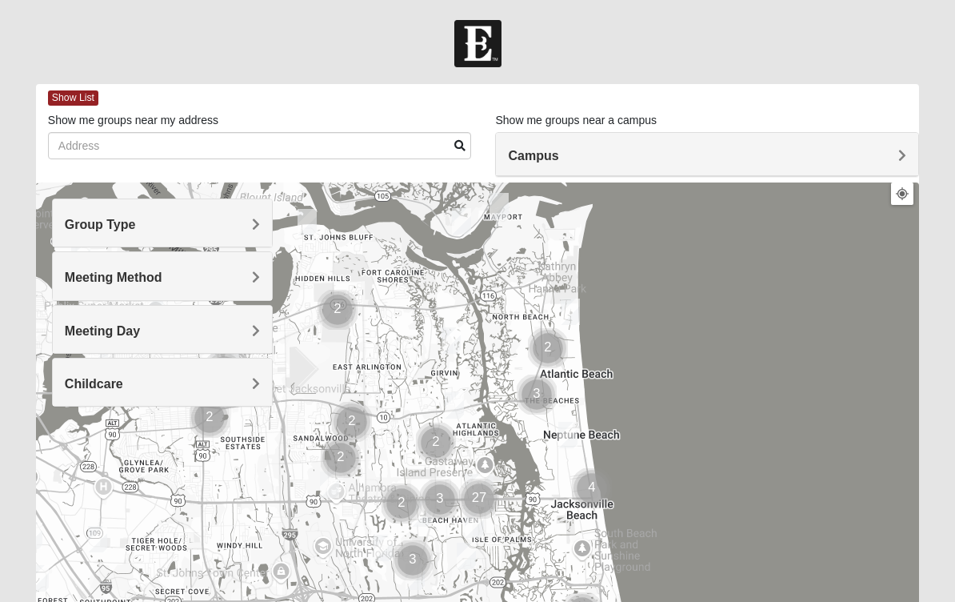
click at [169, 230] on h4 "Group Type" at bounding box center [162, 224] width 195 height 15
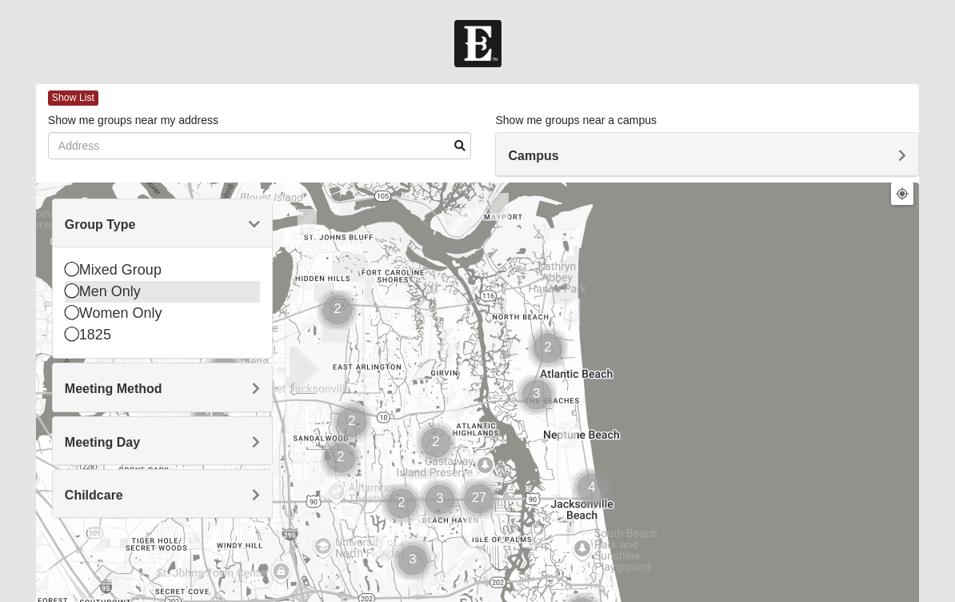
click at [76, 290] on icon at bounding box center [72, 290] width 14 height 14
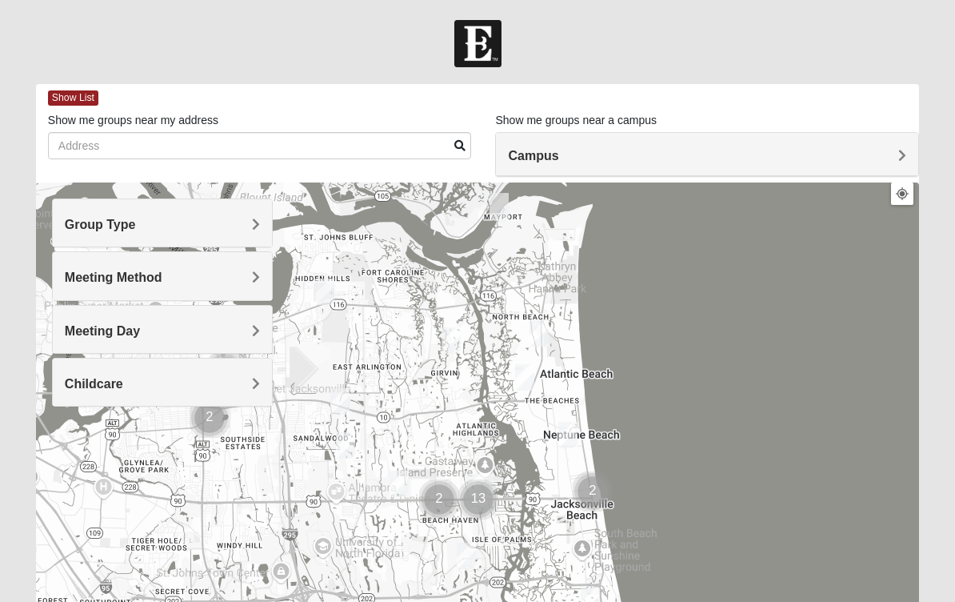
click at [91, 278] on span "Meeting Method" at bounding box center [114, 277] width 98 height 14
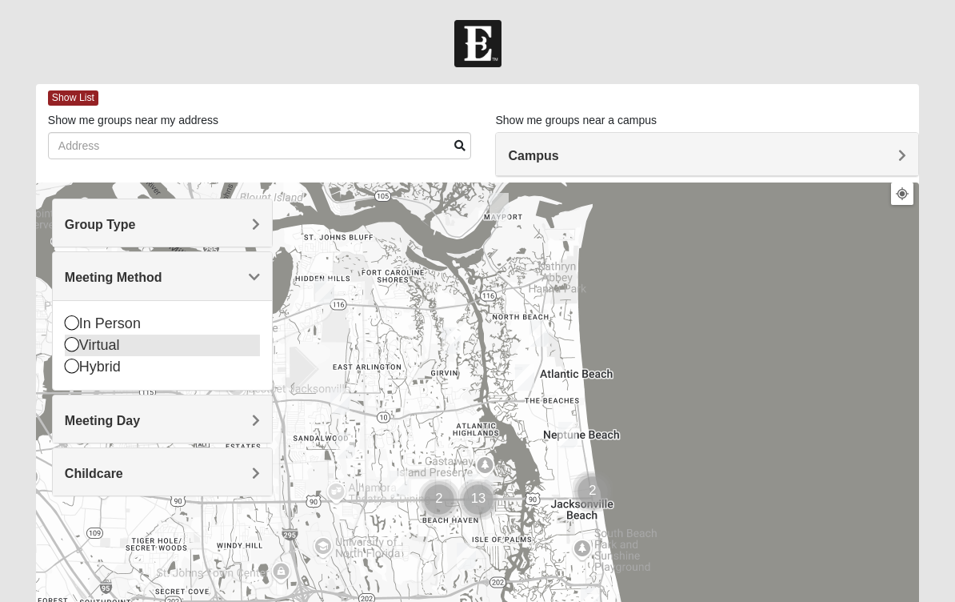
click at [78, 346] on icon at bounding box center [72, 344] width 14 height 14
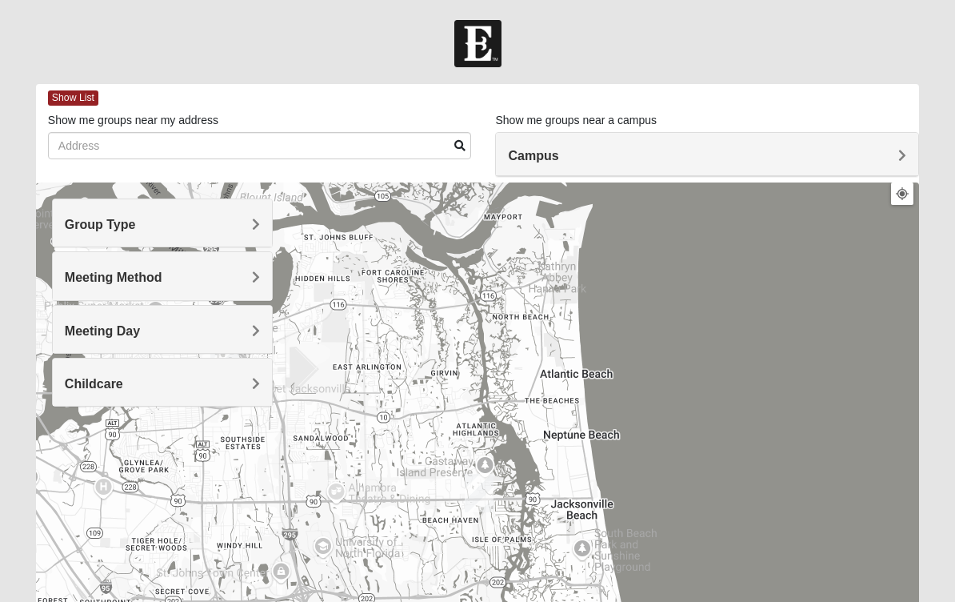
click at [88, 327] on span "Meeting Day" at bounding box center [102, 331] width 75 height 14
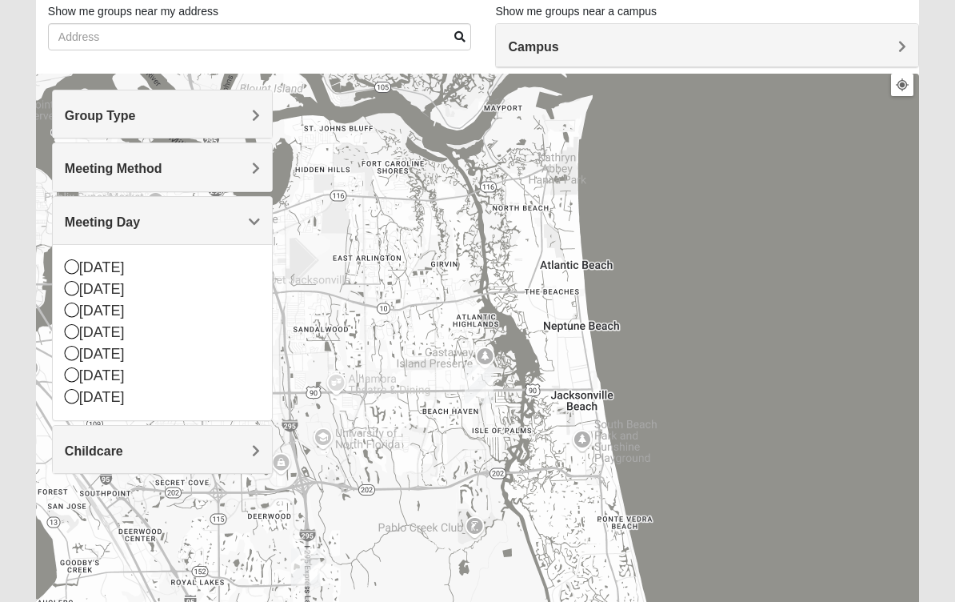
scroll to position [104, 0]
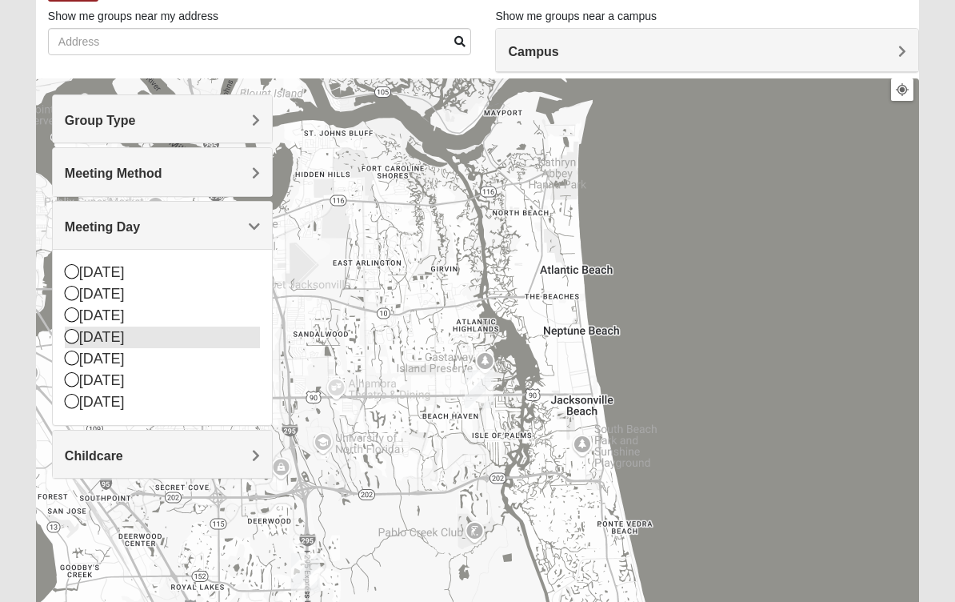
click at [74, 338] on icon at bounding box center [72, 336] width 14 height 14
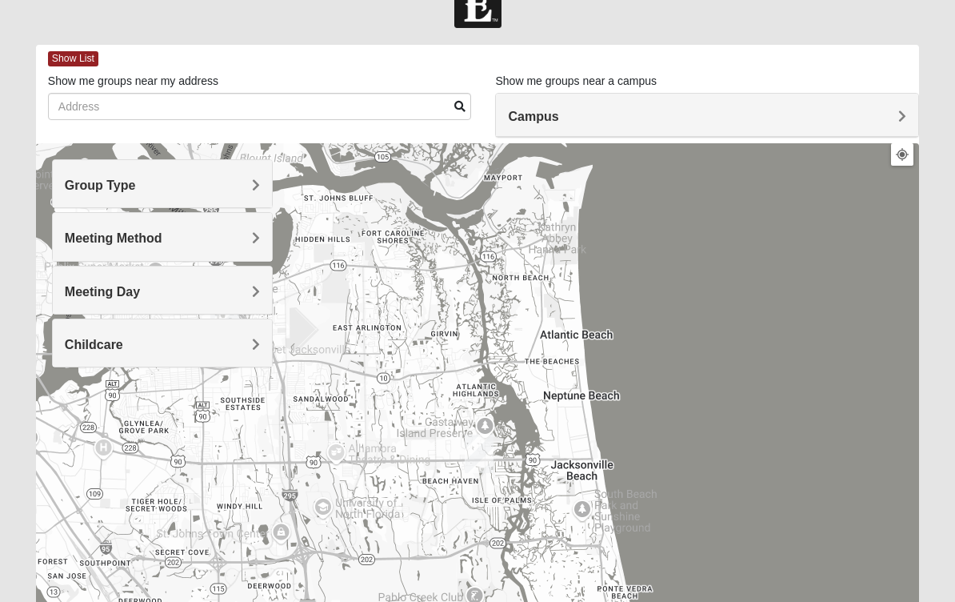
scroll to position [40, 0]
click at [102, 182] on span "Group Type" at bounding box center [100, 185] width 71 height 14
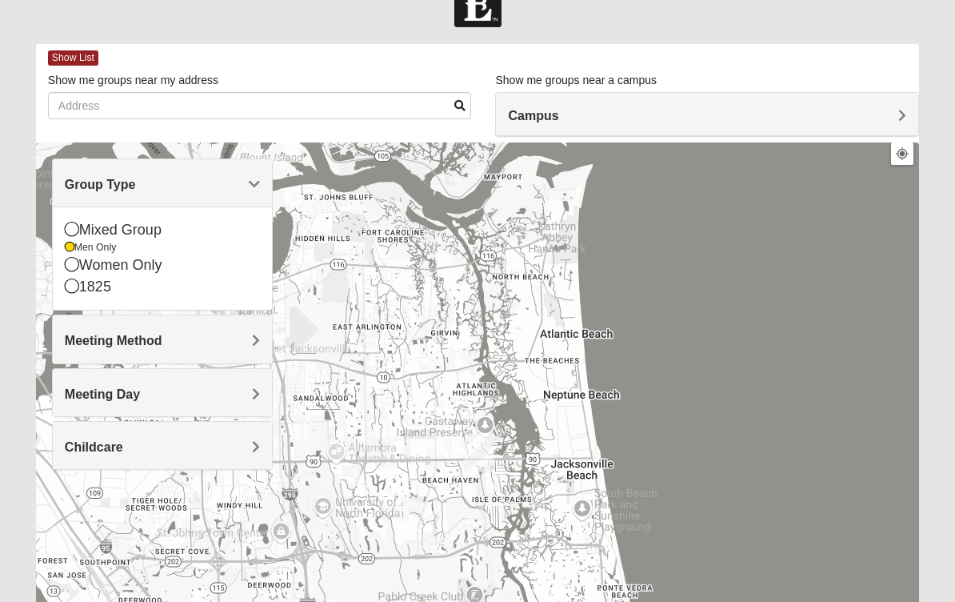
click at [101, 342] on span "Meeting Method" at bounding box center [114, 341] width 98 height 14
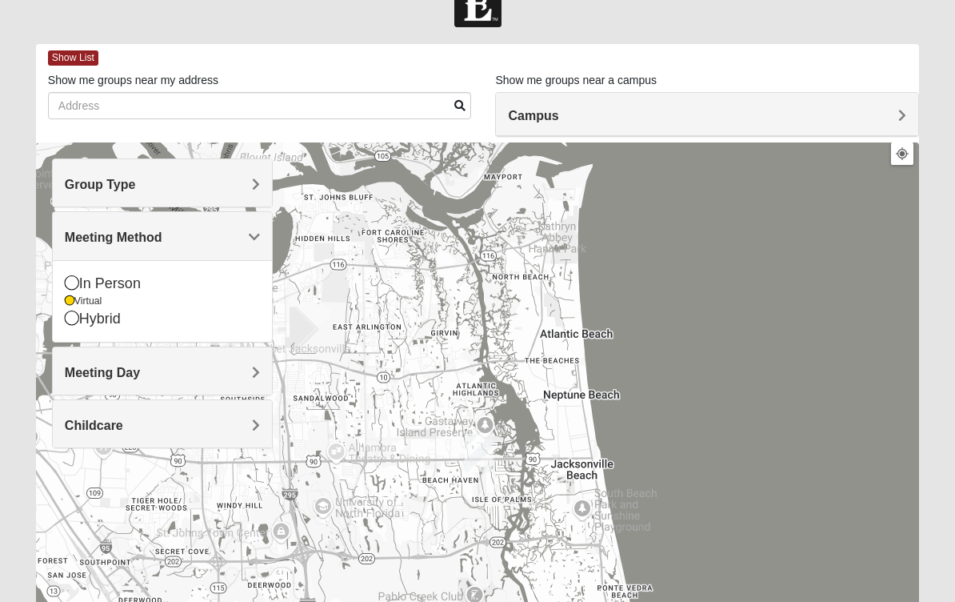
click at [91, 375] on span "Meeting Day" at bounding box center [102, 373] width 75 height 14
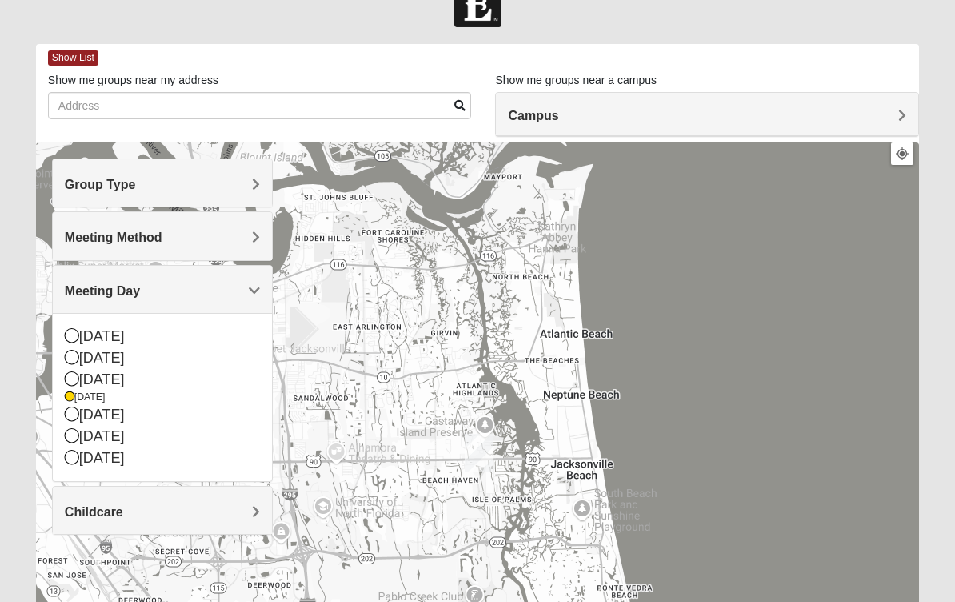
click at [149, 520] on div "Childcare" at bounding box center [162, 509] width 219 height 47
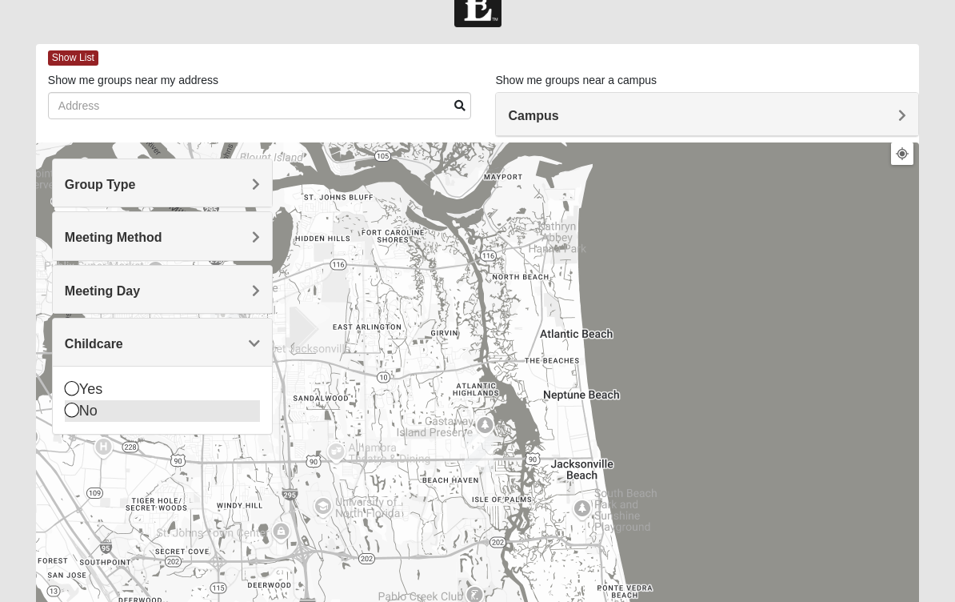
click at [72, 408] on icon at bounding box center [72, 409] width 14 height 14
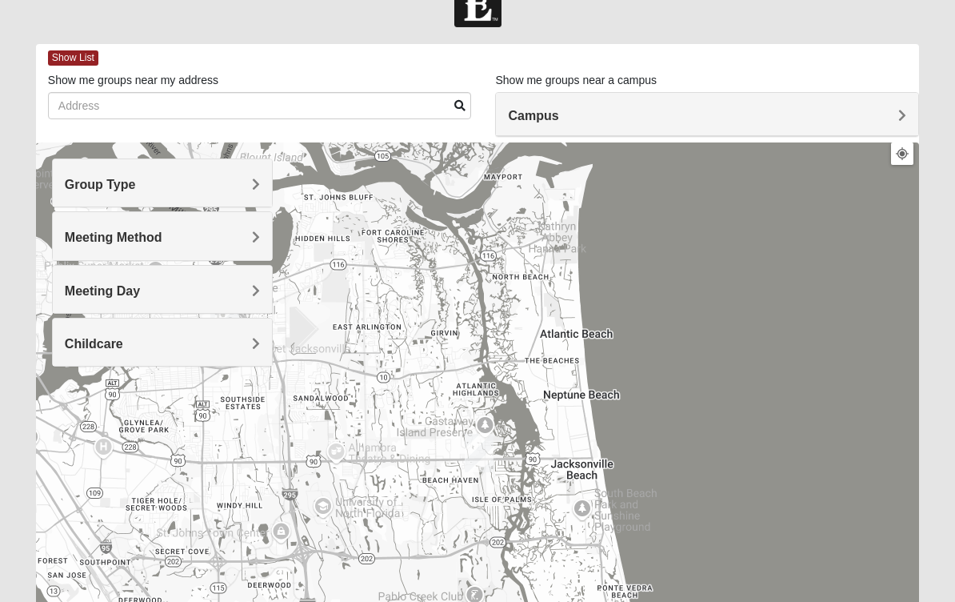
click at [94, 517] on div at bounding box center [477, 462] width 883 height 640
click at [885, 115] on h4 "Campus" at bounding box center [707, 115] width 398 height 15
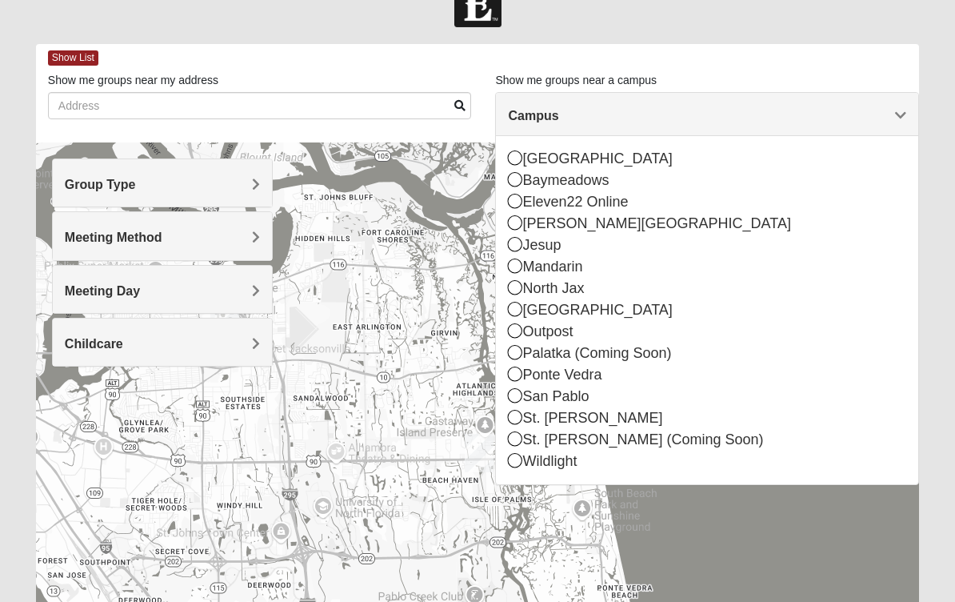
click at [346, 460] on div at bounding box center [477, 462] width 883 height 640
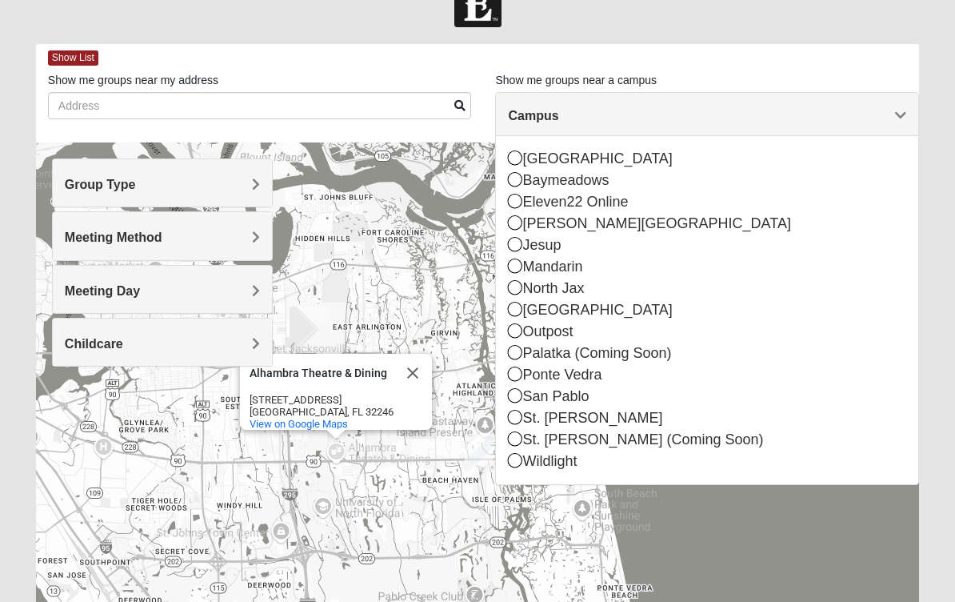
click at [351, 491] on div "[GEOGRAPHIC_DATA] & Dining [GEOGRAPHIC_DATA] & Dining [STREET_ADDRESS] View on …" at bounding box center [477, 462] width 883 height 640
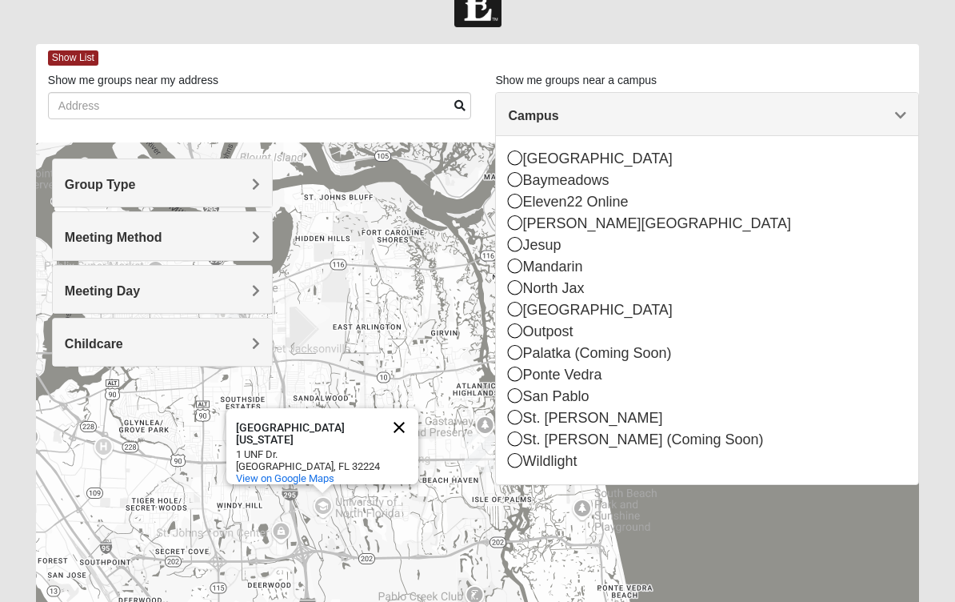
click at [399, 423] on button "Close" at bounding box center [399, 427] width 38 height 38
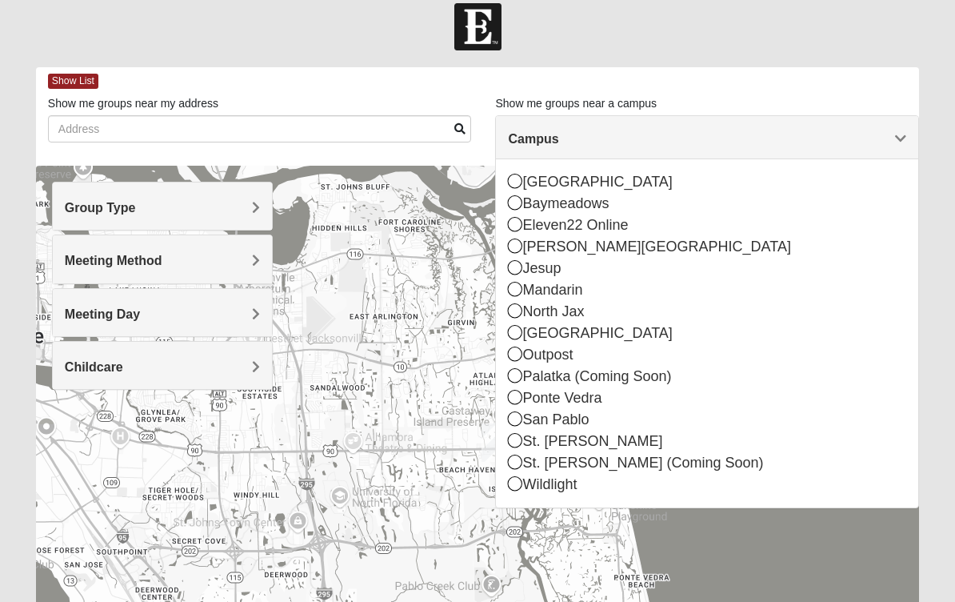
scroll to position [0, 0]
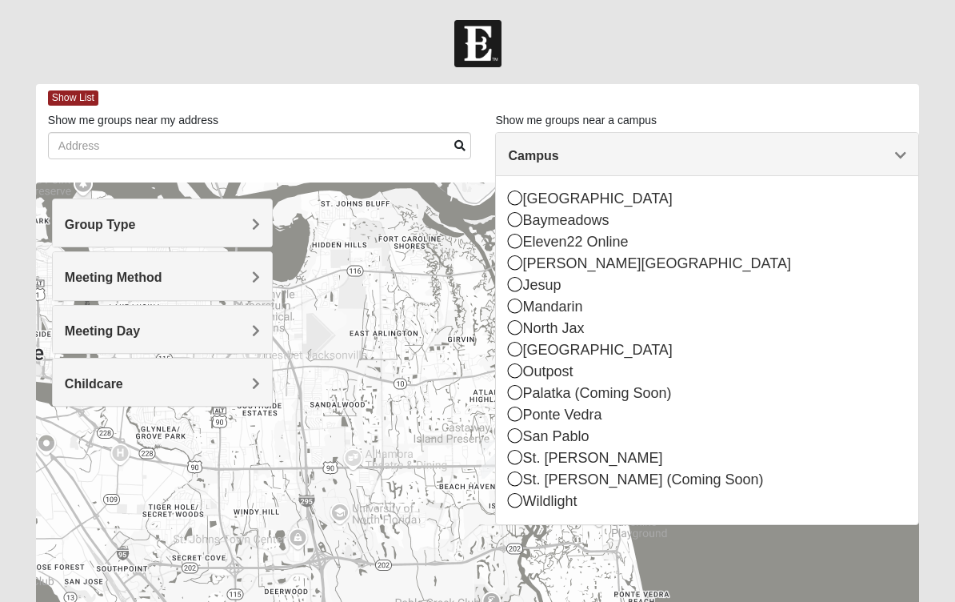
click at [890, 155] on h4 "Campus" at bounding box center [707, 155] width 398 height 15
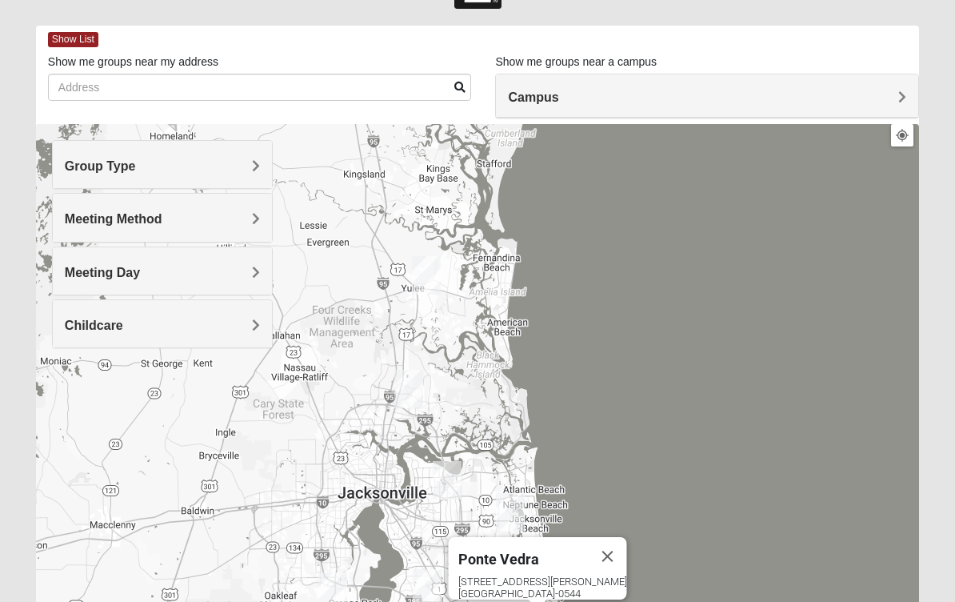
scroll to position [58, 0]
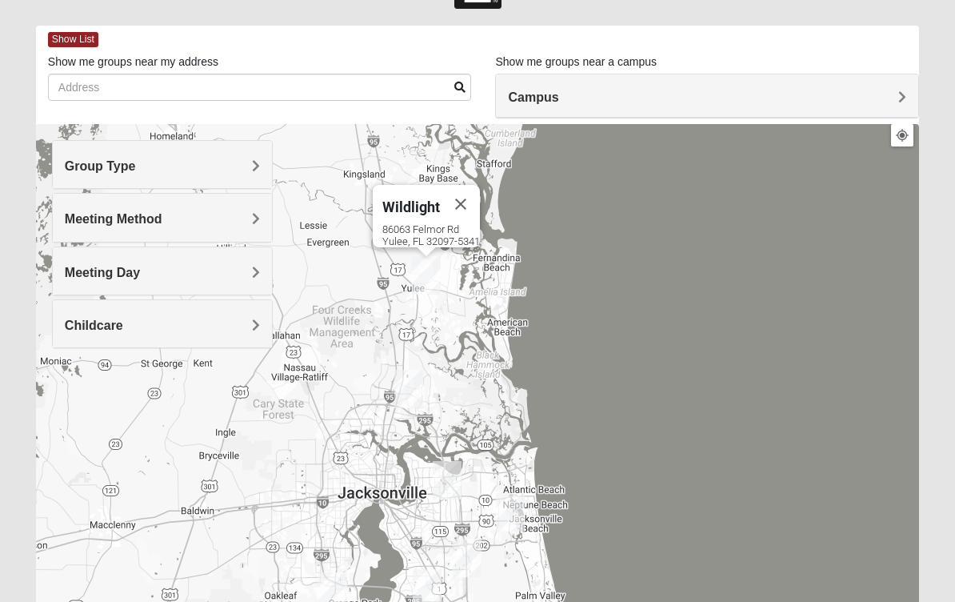
click at [78, 164] on span "Group Type" at bounding box center [100, 166] width 71 height 14
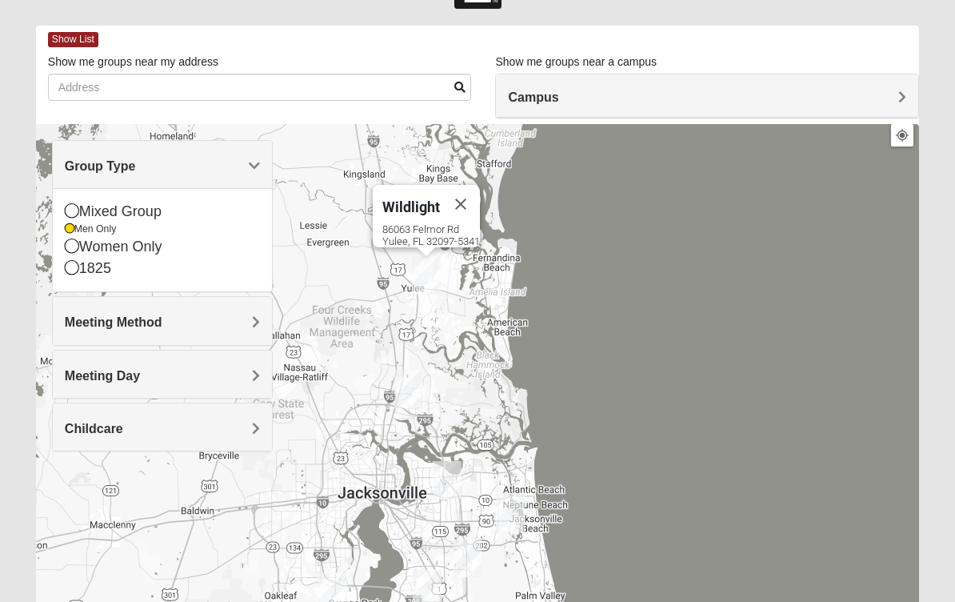
click at [89, 329] on span "Meeting Method" at bounding box center [114, 322] width 98 height 14
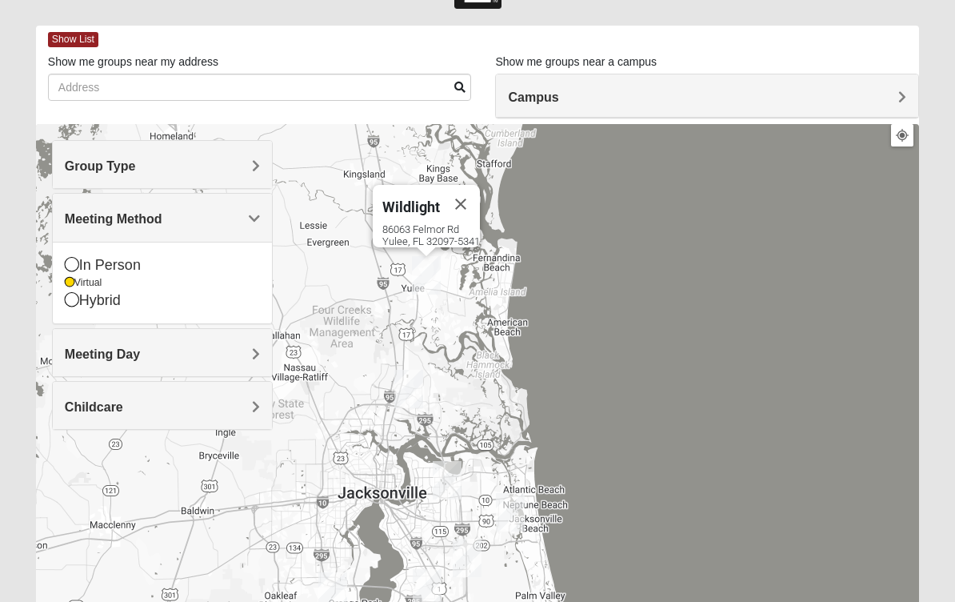
click at [87, 355] on span "Meeting Day" at bounding box center [102, 354] width 75 height 14
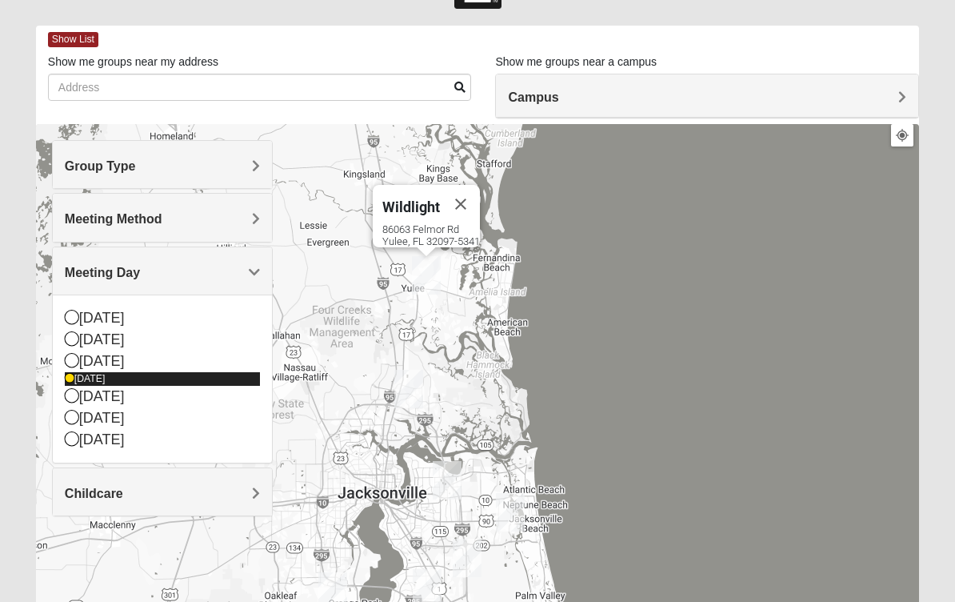
click at [76, 383] on div "[DATE]" at bounding box center [162, 379] width 195 height 14
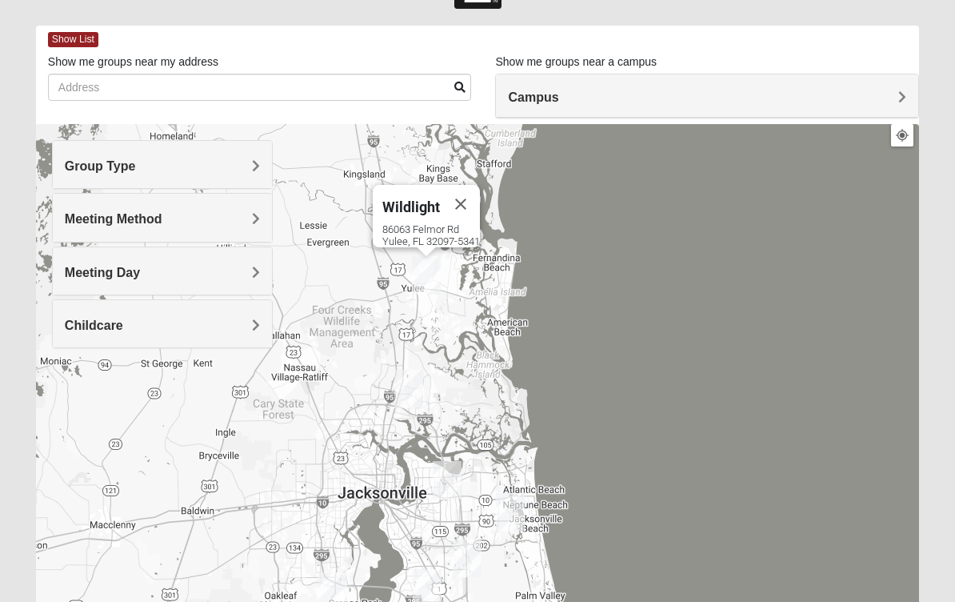
click at [85, 333] on div "Childcare" at bounding box center [162, 323] width 219 height 47
click at [83, 270] on span "Meeting Day" at bounding box center [102, 273] width 75 height 14
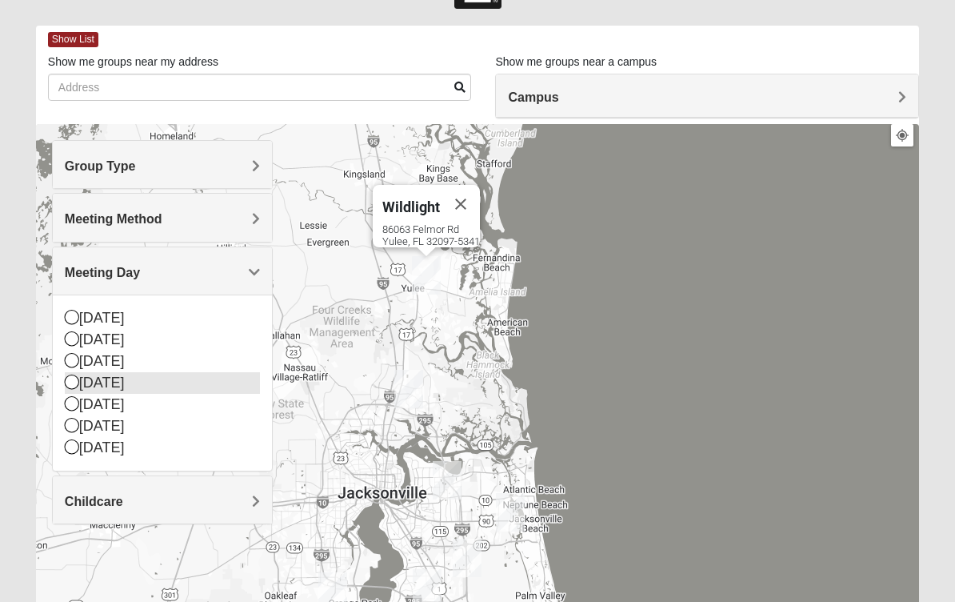
click at [81, 386] on div "[DATE]" at bounding box center [162, 383] width 195 height 22
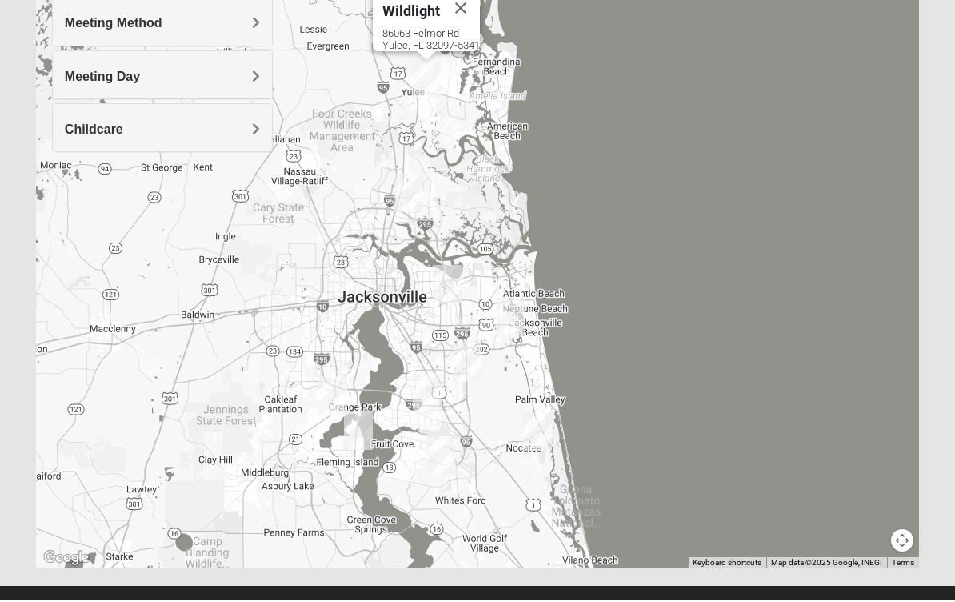
scroll to position [0, 0]
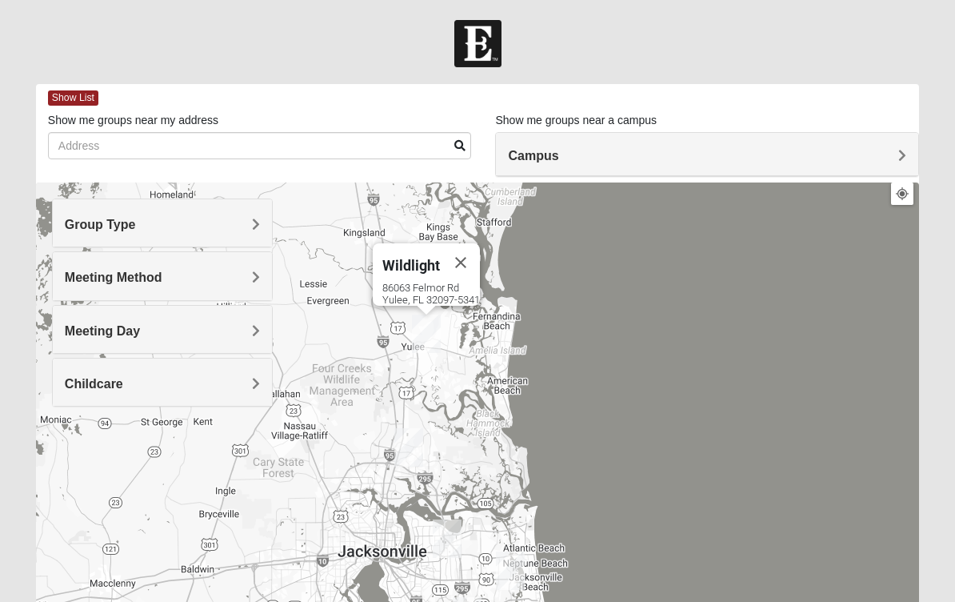
click at [70, 90] on div "Show List" at bounding box center [483, 98] width 871 height 28
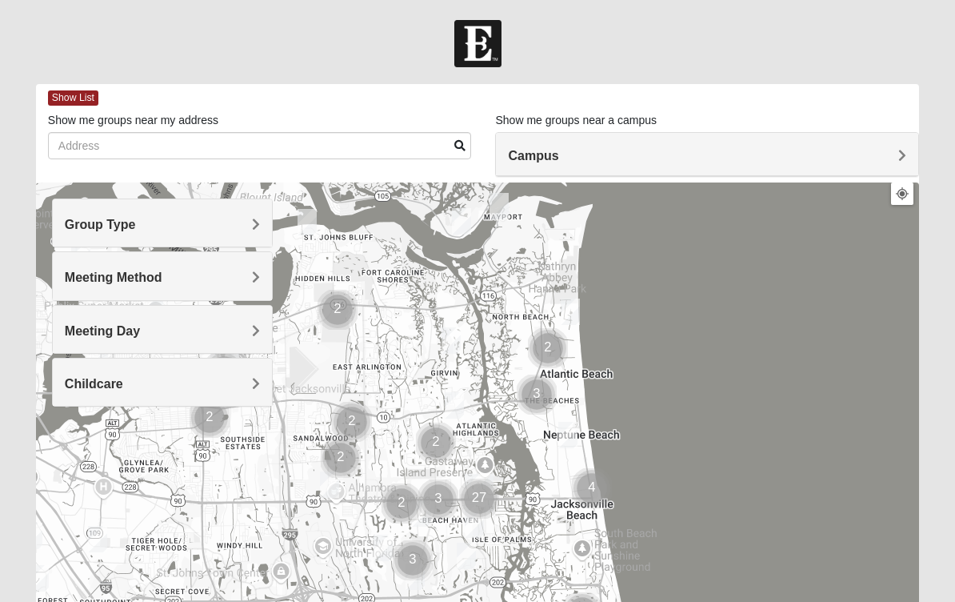
click at [74, 227] on span "Group Type" at bounding box center [100, 225] width 71 height 14
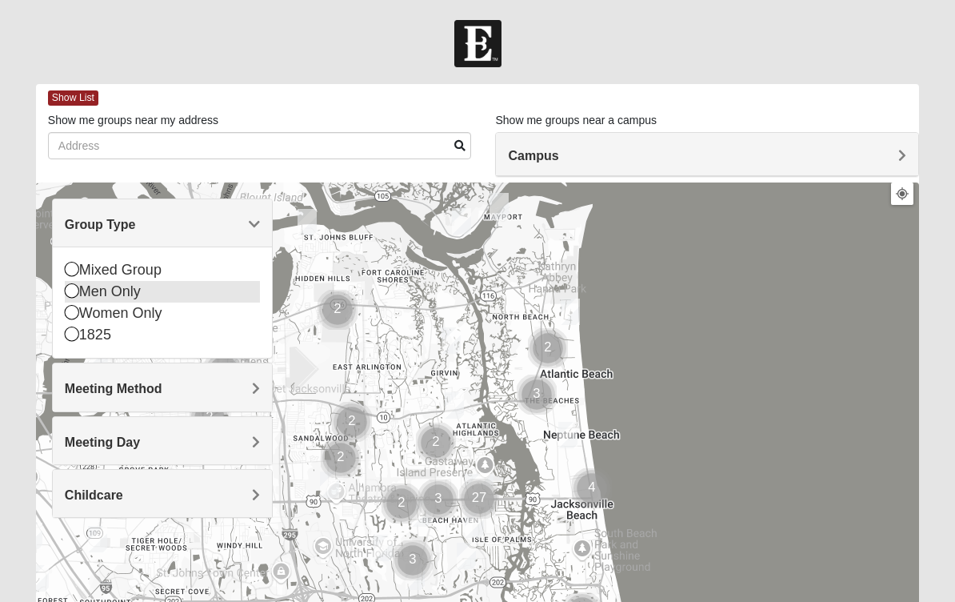
click at [74, 290] on icon at bounding box center [72, 290] width 14 height 14
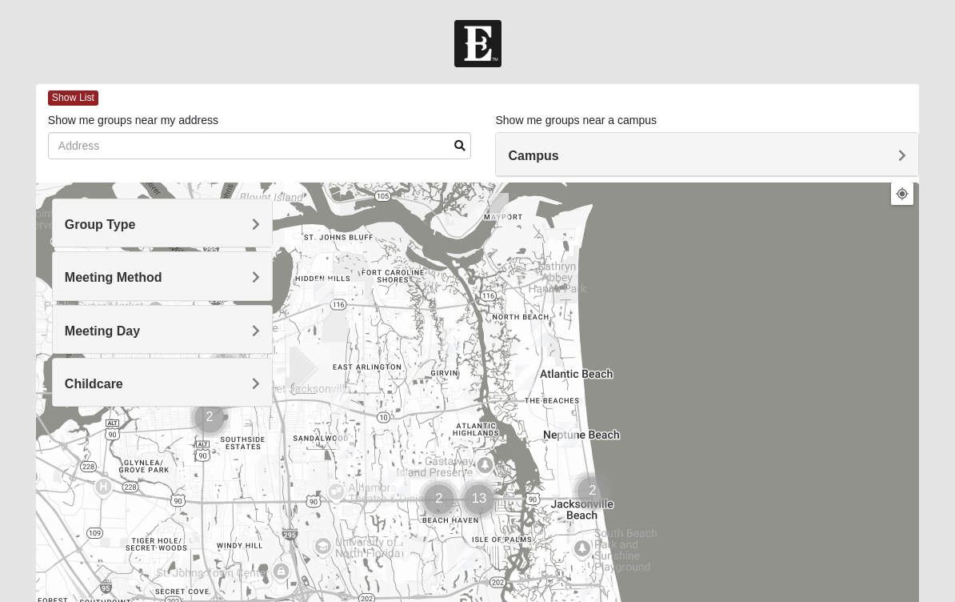
click at [82, 272] on span "Meeting Method" at bounding box center [114, 277] width 98 height 14
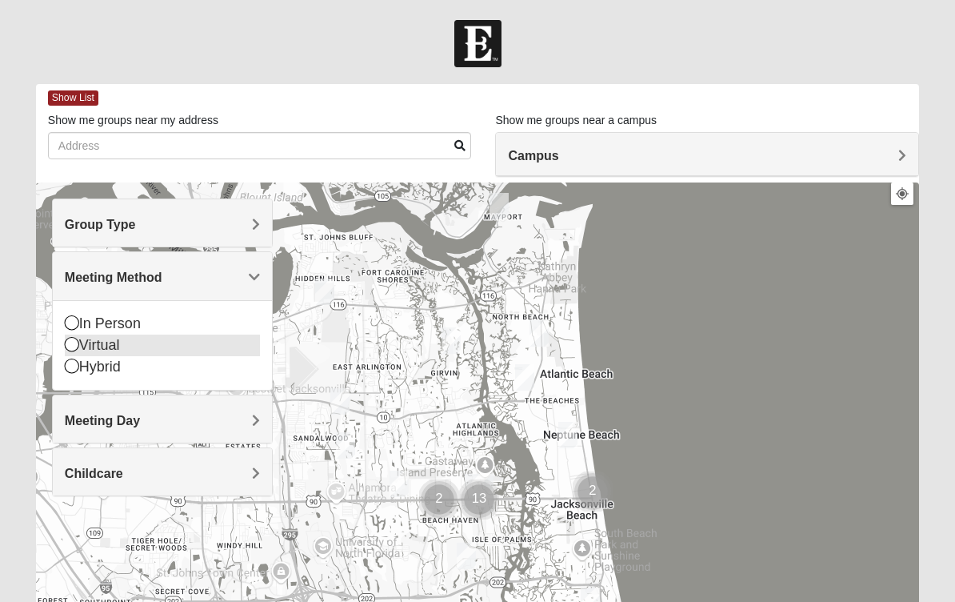
click at [75, 345] on icon at bounding box center [72, 344] width 14 height 14
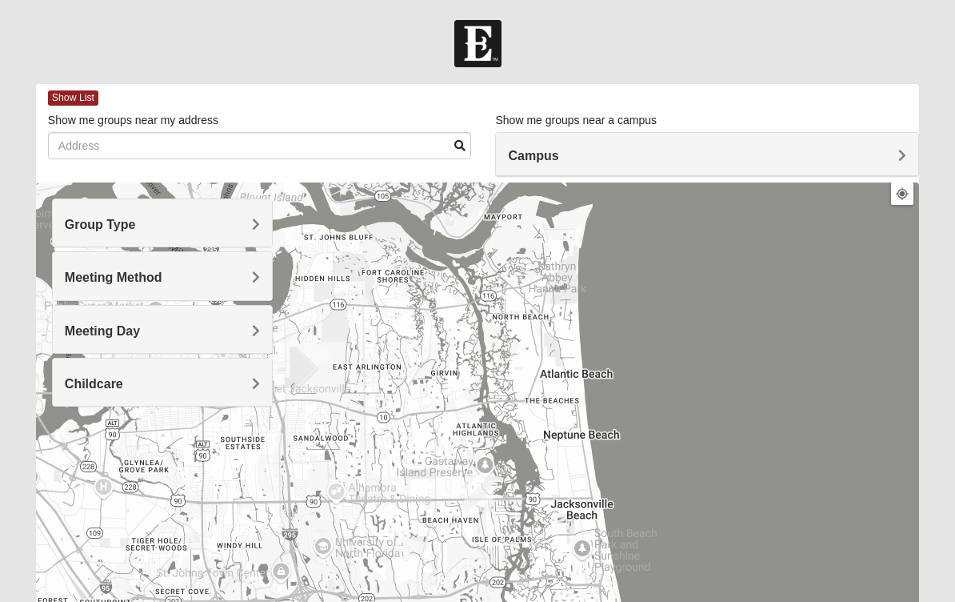
click at [93, 331] on span "Meeting Day" at bounding box center [102, 331] width 75 height 14
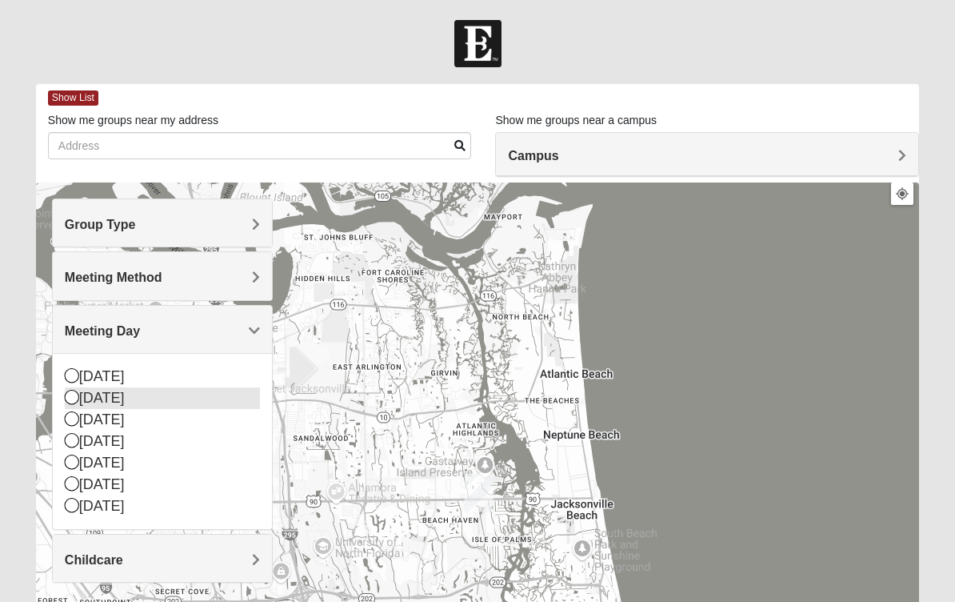
click at [82, 402] on div "[DATE]" at bounding box center [162, 398] width 195 height 22
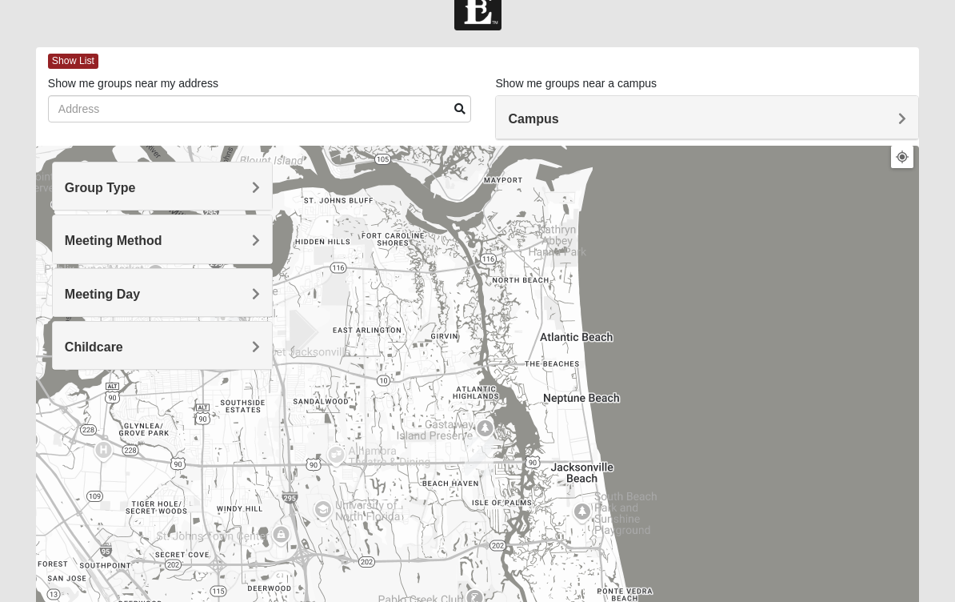
scroll to position [37, 0]
click at [66, 59] on span "Show List" at bounding box center [73, 61] width 50 height 15
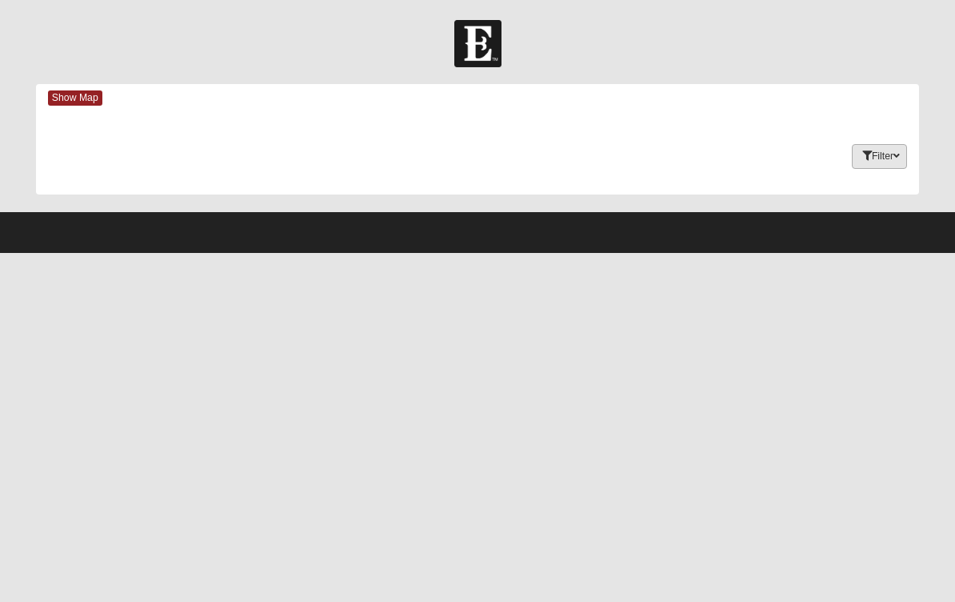
click at [881, 164] on button "Filter" at bounding box center [879, 156] width 55 height 25
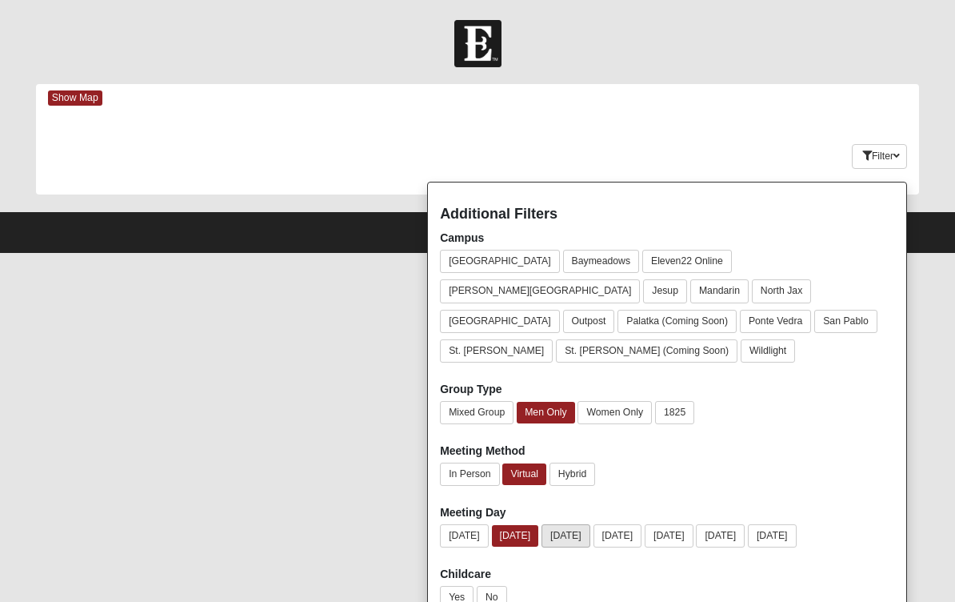
click at [567, 524] on button "[DATE]" at bounding box center [566, 535] width 49 height 23
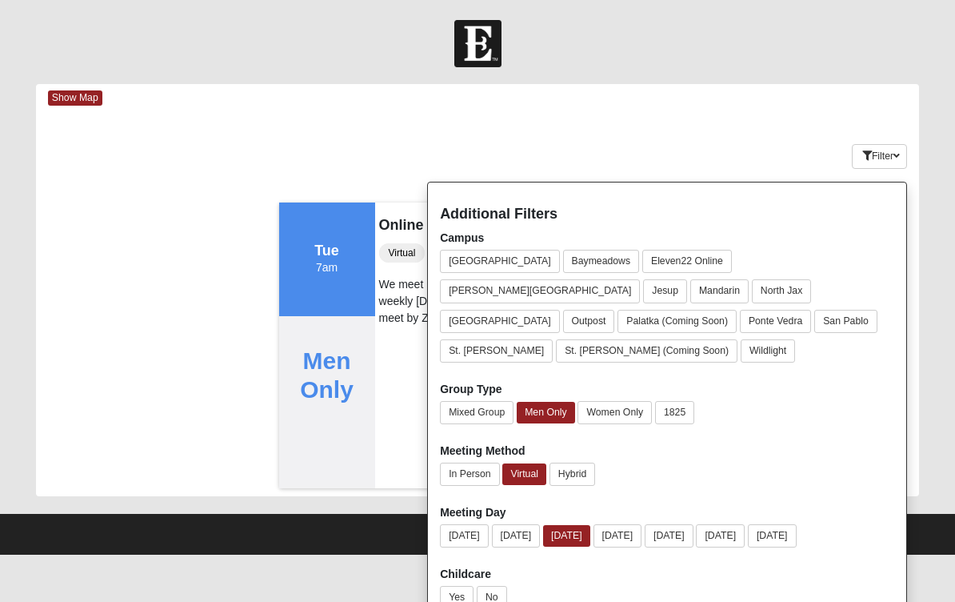
click at [211, 341] on div "Tue 7pm Mixed Group Mixed Atwood 32068 Middleburg, FL In Person No Childcare Mi…" at bounding box center [477, 345] width 883 height 302
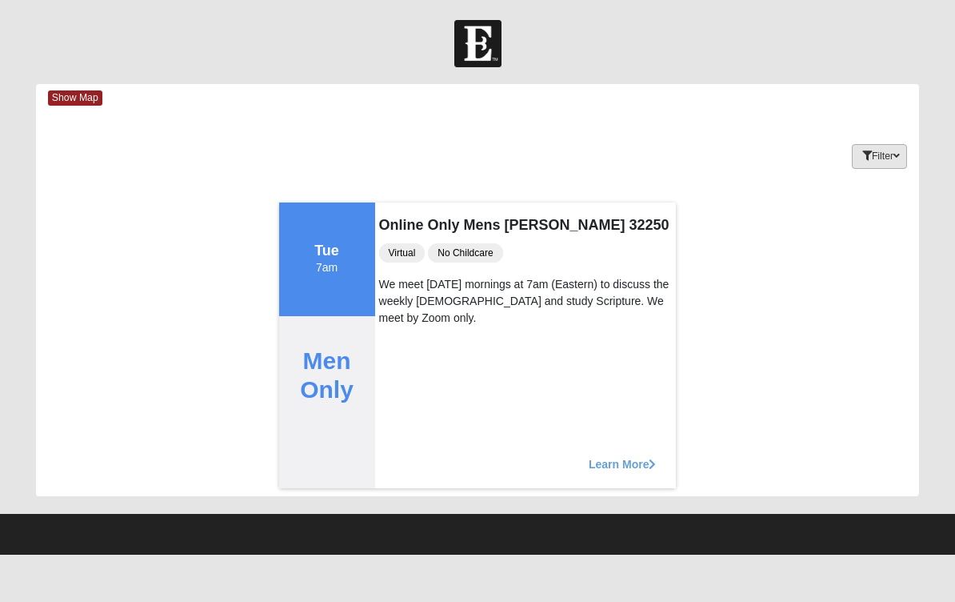
click at [881, 156] on button "Filter" at bounding box center [879, 156] width 55 height 25
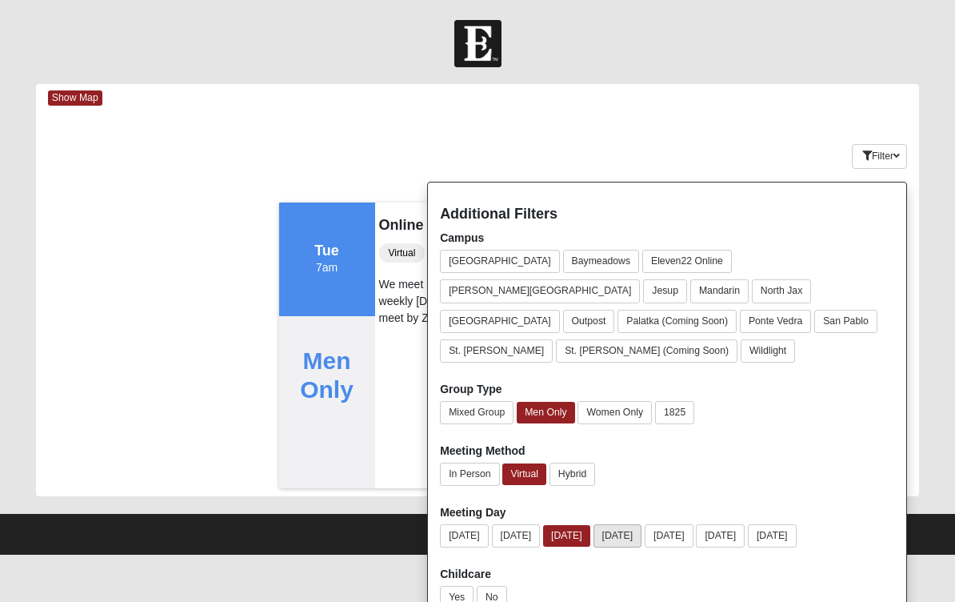
click at [635, 524] on button "[DATE]" at bounding box center [618, 535] width 49 height 23
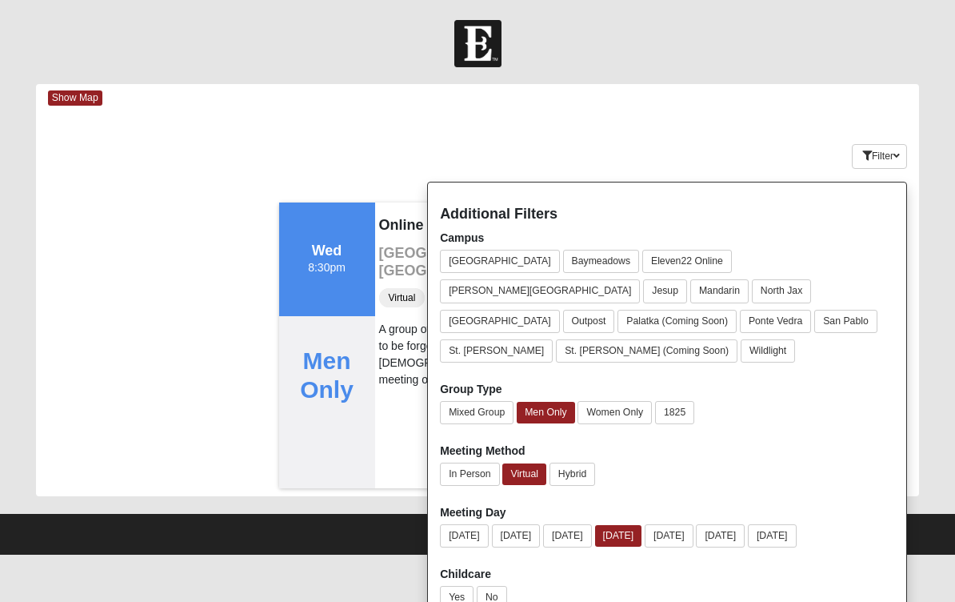
click at [246, 322] on div "Tue 7pm Mixed Group Mixed Atwood 32068 Middleburg, FL In Person No Childcare Mi…" at bounding box center [477, 345] width 883 height 302
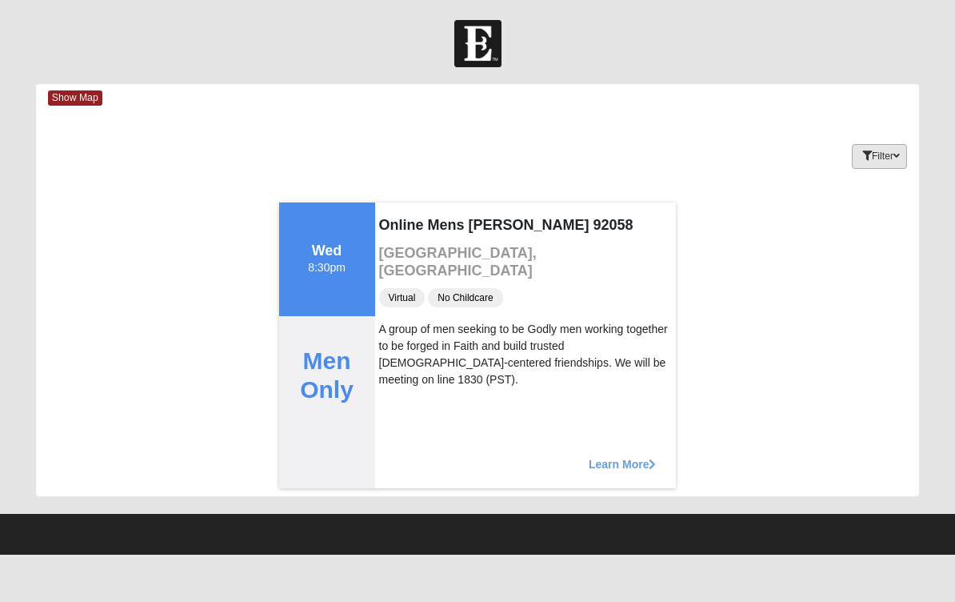
click at [885, 147] on button "Filter" at bounding box center [879, 156] width 55 height 25
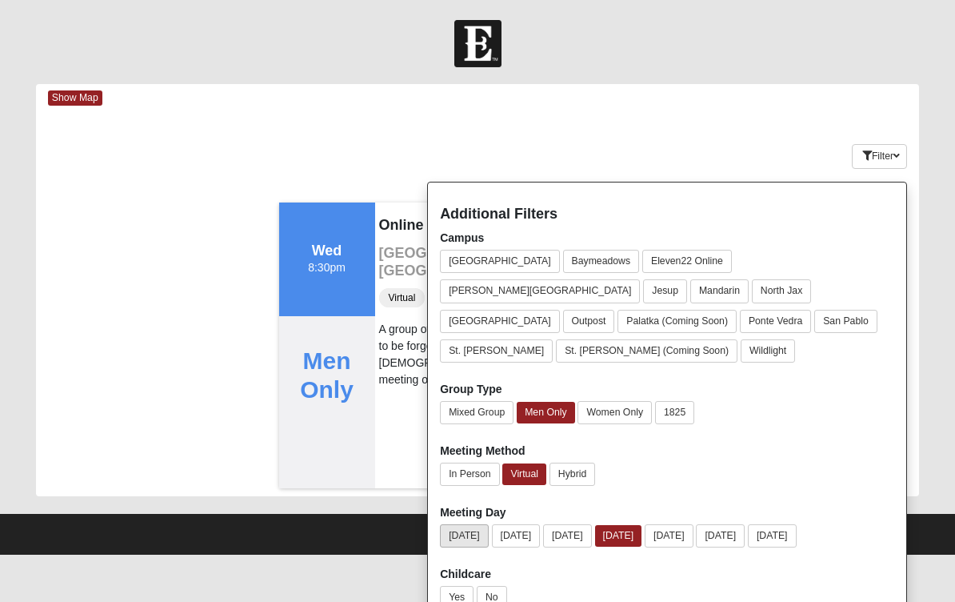
click at [458, 524] on button "[DATE]" at bounding box center [464, 535] width 49 height 23
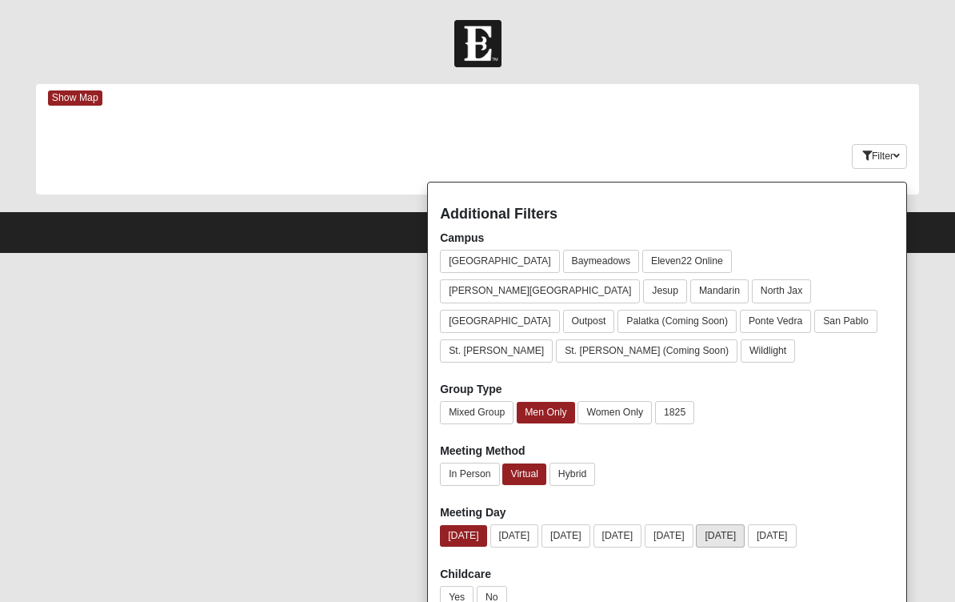
click at [745, 524] on button "[DATE]" at bounding box center [720, 535] width 49 height 23
click at [695, 524] on button "[DATE]" at bounding box center [670, 535] width 49 height 23
click at [797, 524] on button "[DATE]" at bounding box center [772, 535] width 49 height 23
click at [635, 524] on button "[DATE]" at bounding box center [619, 535] width 49 height 23
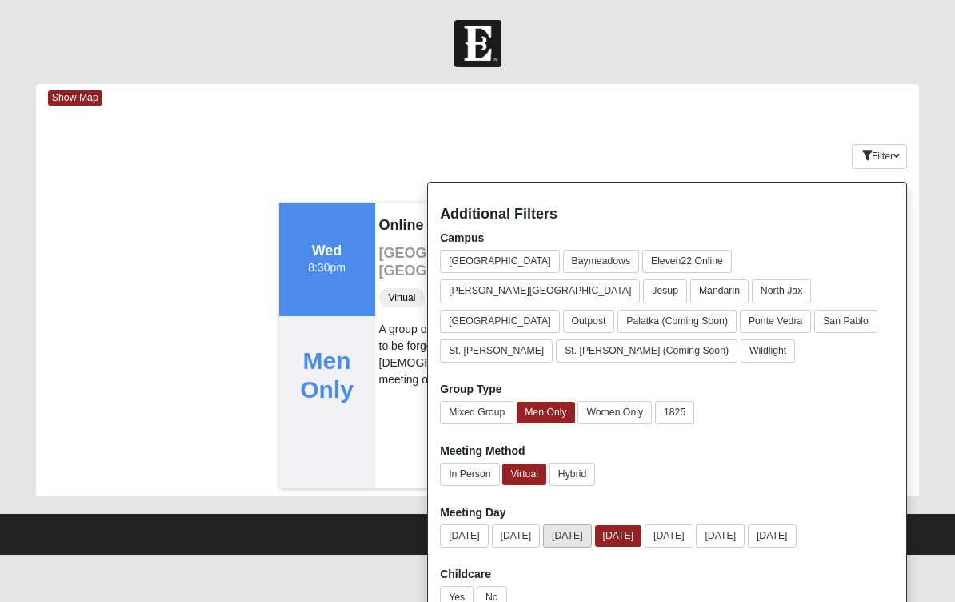
click at [578, 524] on button "[DATE]" at bounding box center [567, 535] width 49 height 23
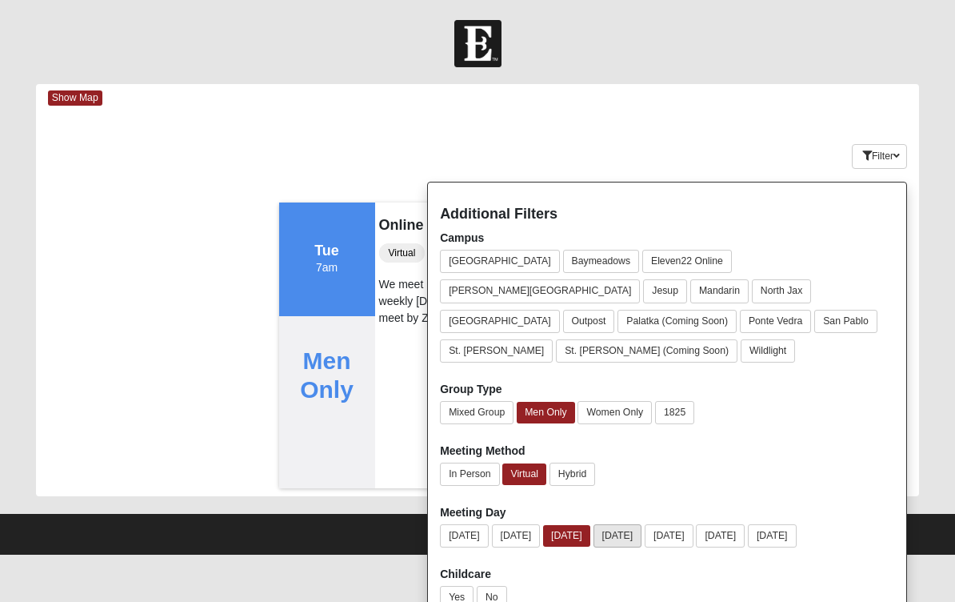
click at [642, 524] on button "[DATE]" at bounding box center [618, 535] width 49 height 23
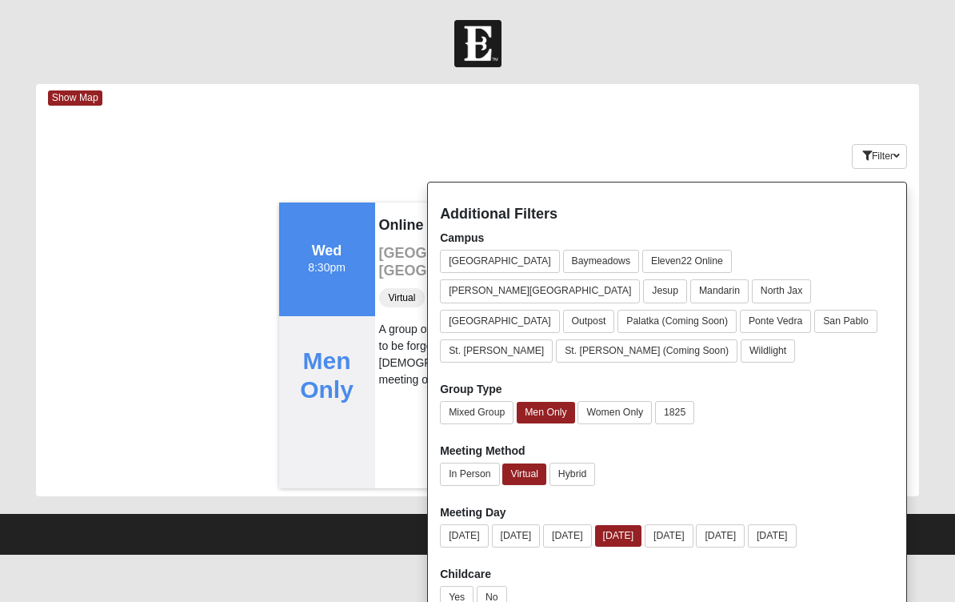
click at [188, 434] on div "Tue 7pm Mixed Group Mixed Atwood 32068 Middleburg, FL In Person No Childcare Mi…" at bounding box center [477, 345] width 883 height 302
